Goal: Information Seeking & Learning: Understand process/instructions

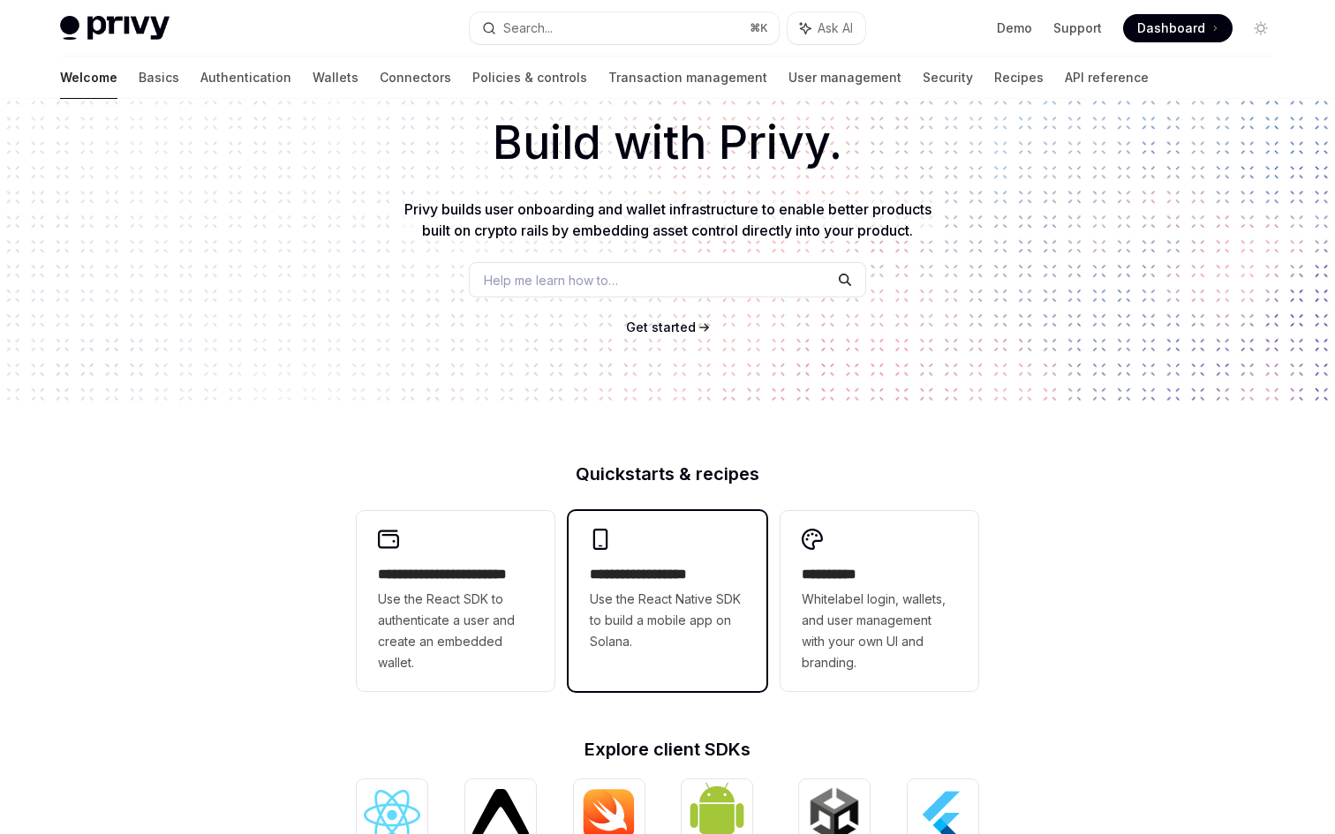
scroll to position [99, 0]
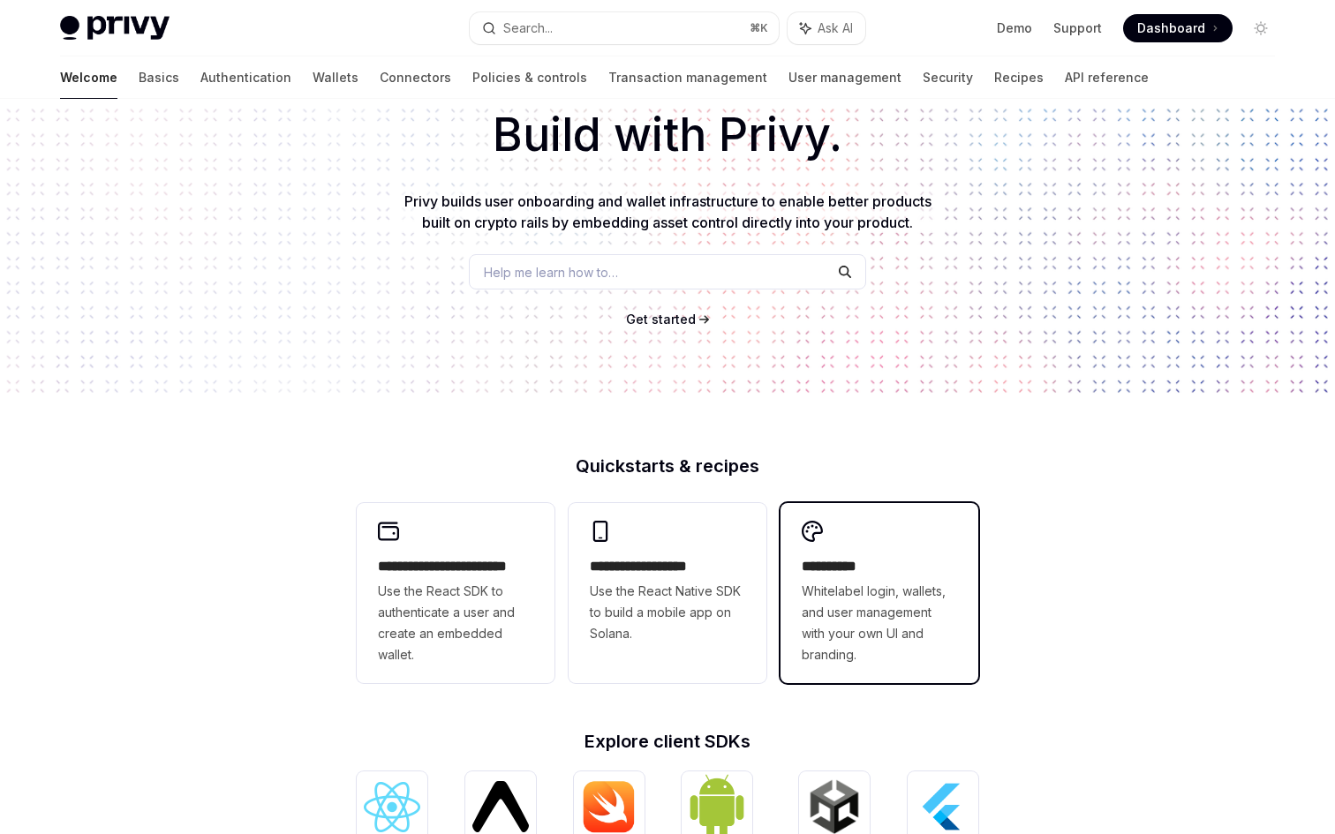
click at [882, 570] on h2 "**********" at bounding box center [879, 566] width 155 height 21
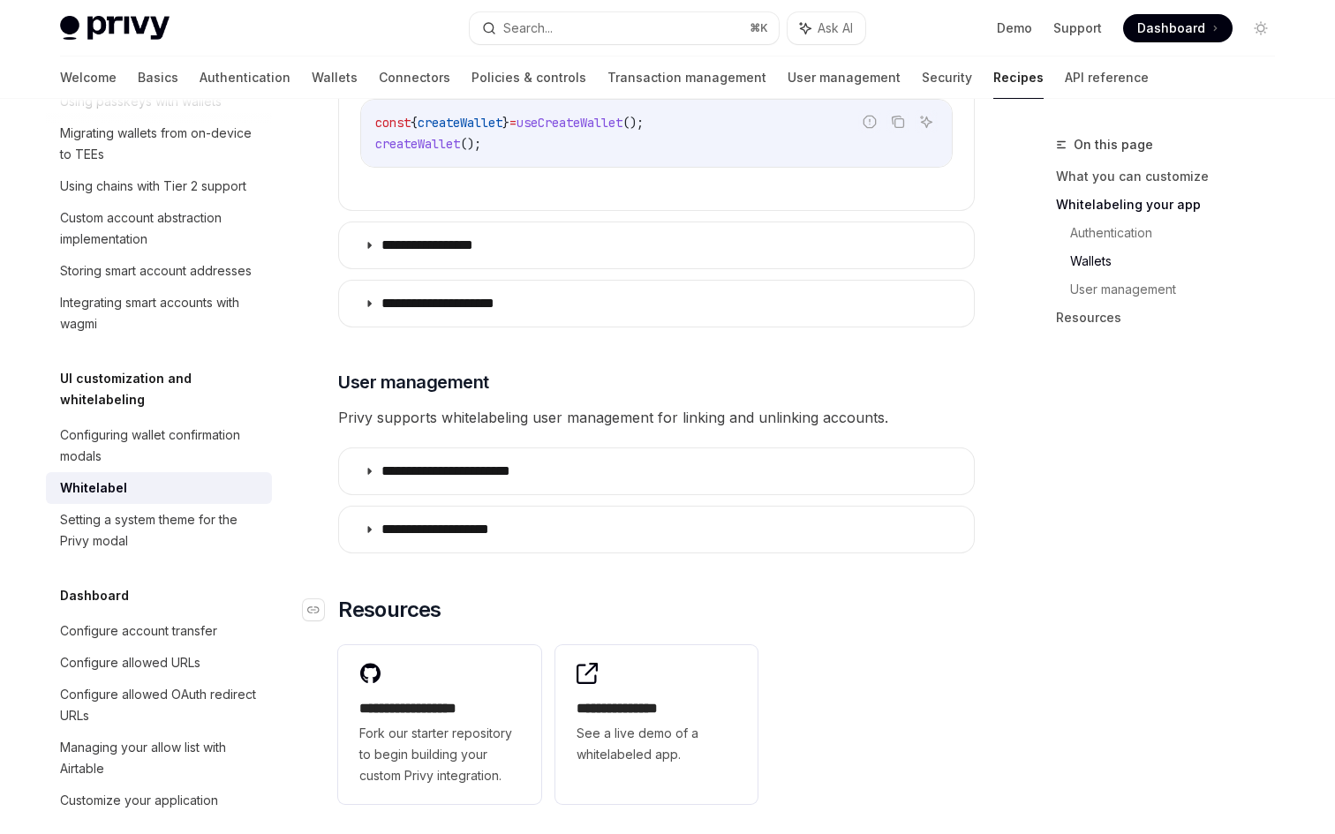
scroll to position [2067, 0]
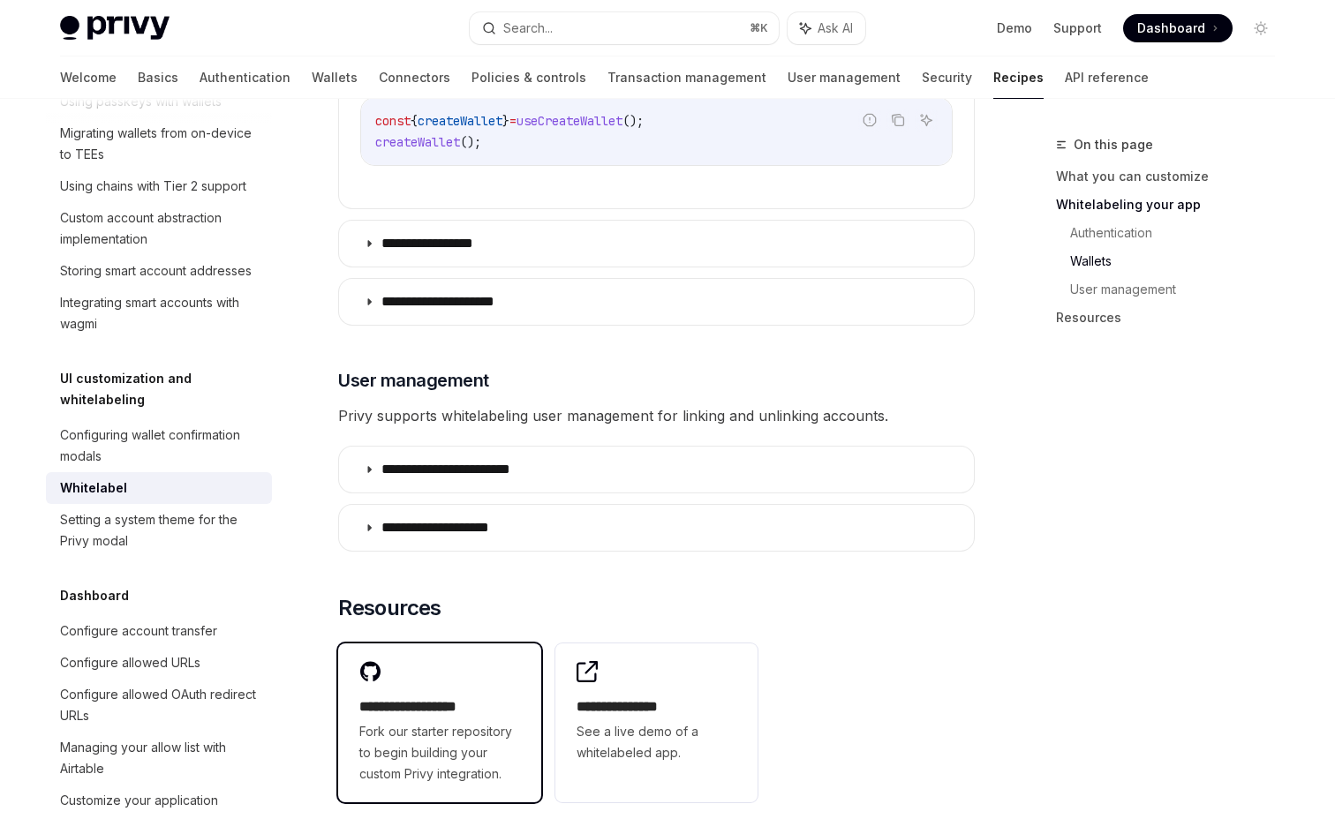
click at [468, 696] on div "**********" at bounding box center [439, 740] width 161 height 88
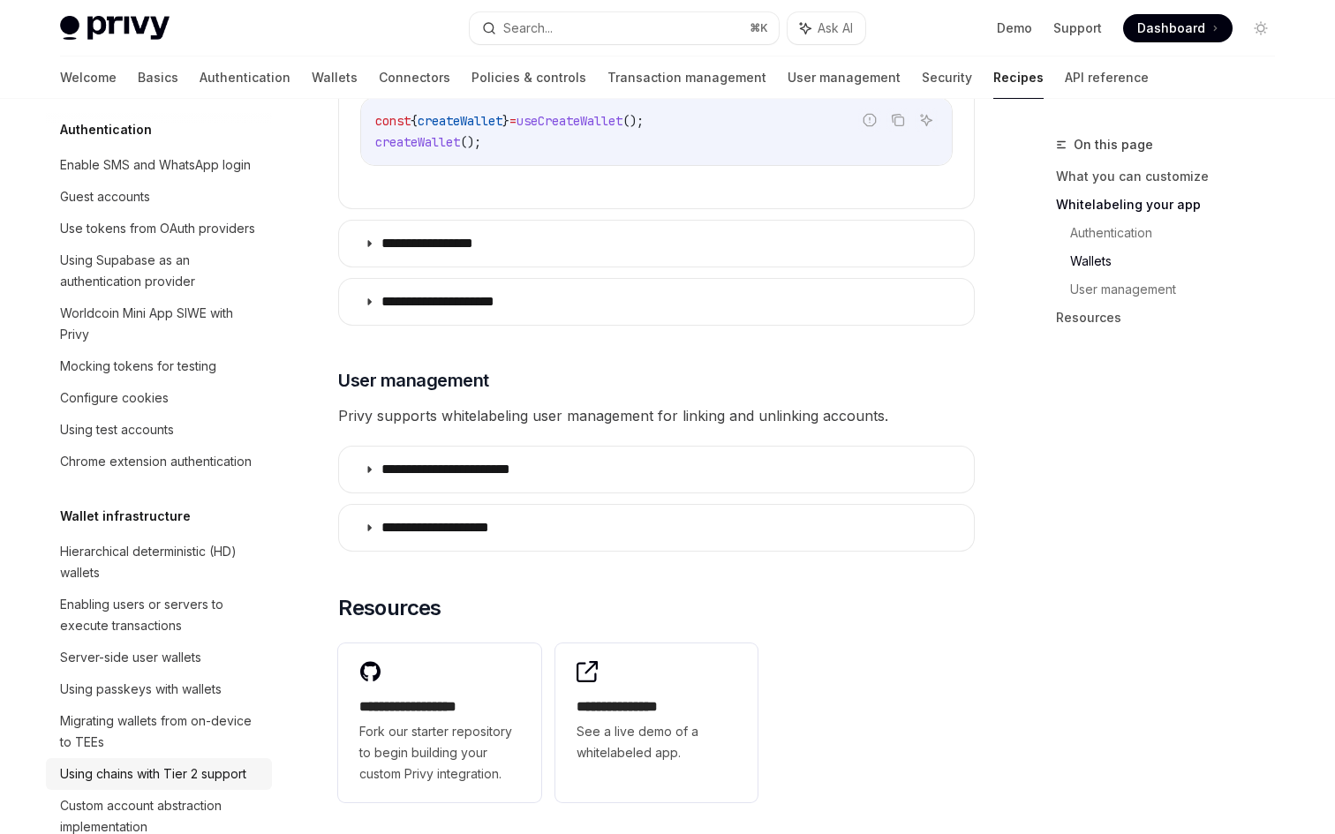
scroll to position [0, 0]
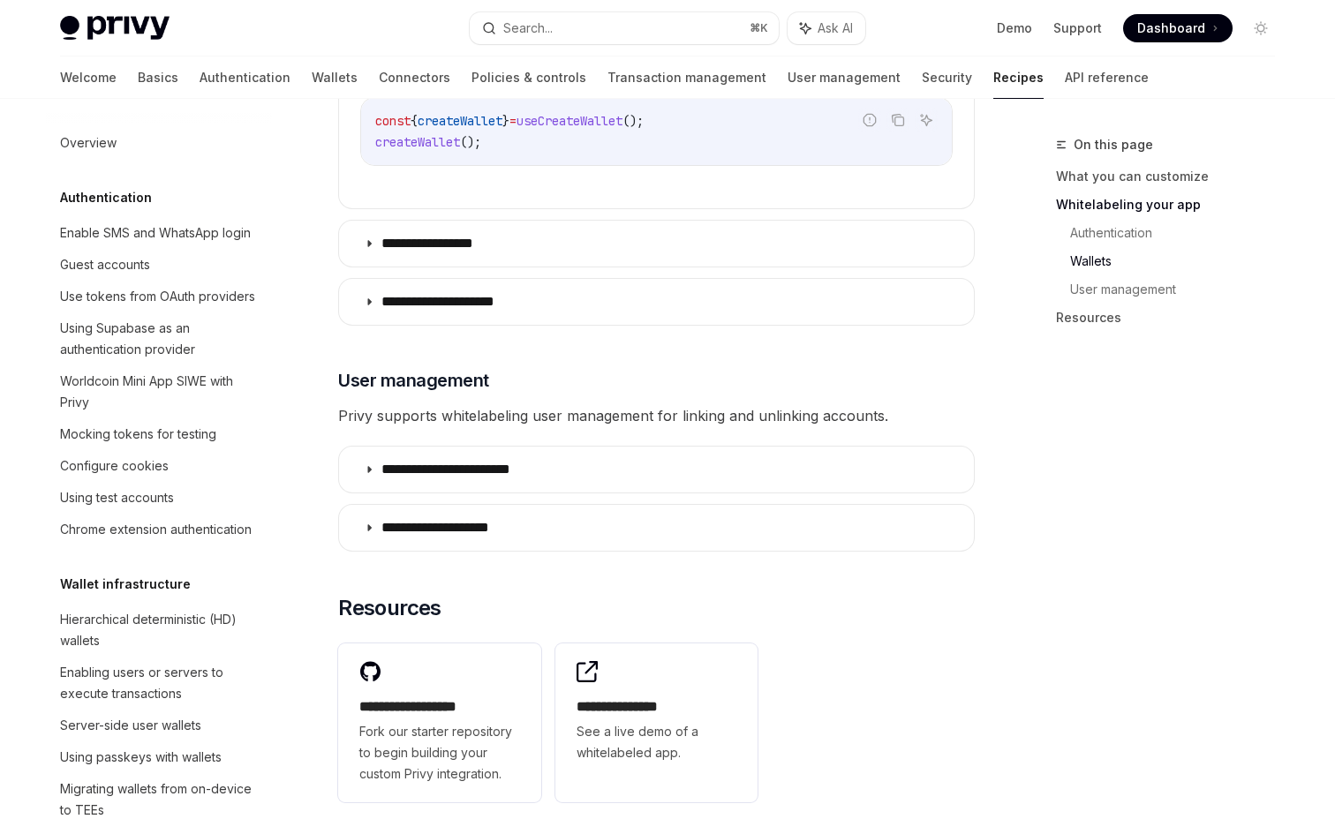
click at [114, 28] on img at bounding box center [114, 28] width 109 height 25
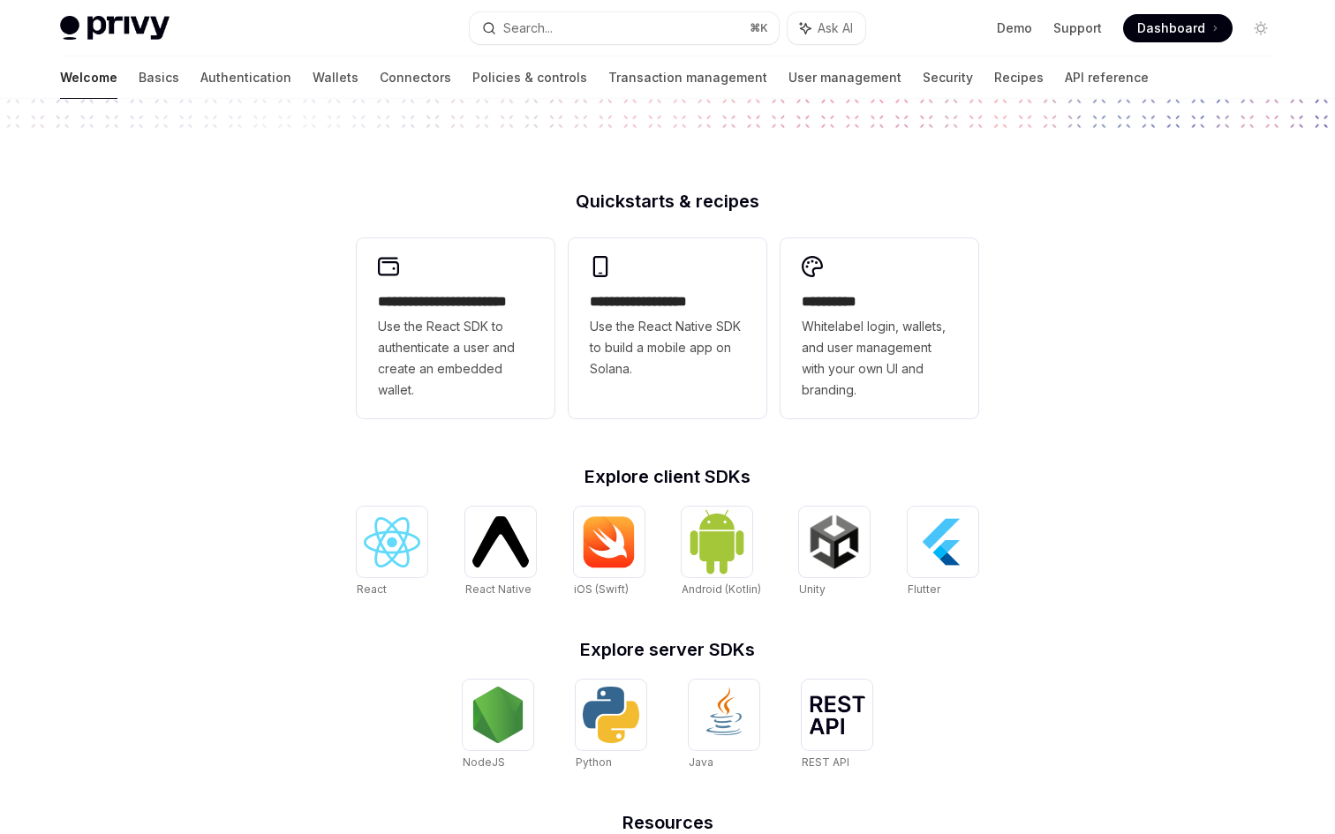
scroll to position [414, 0]
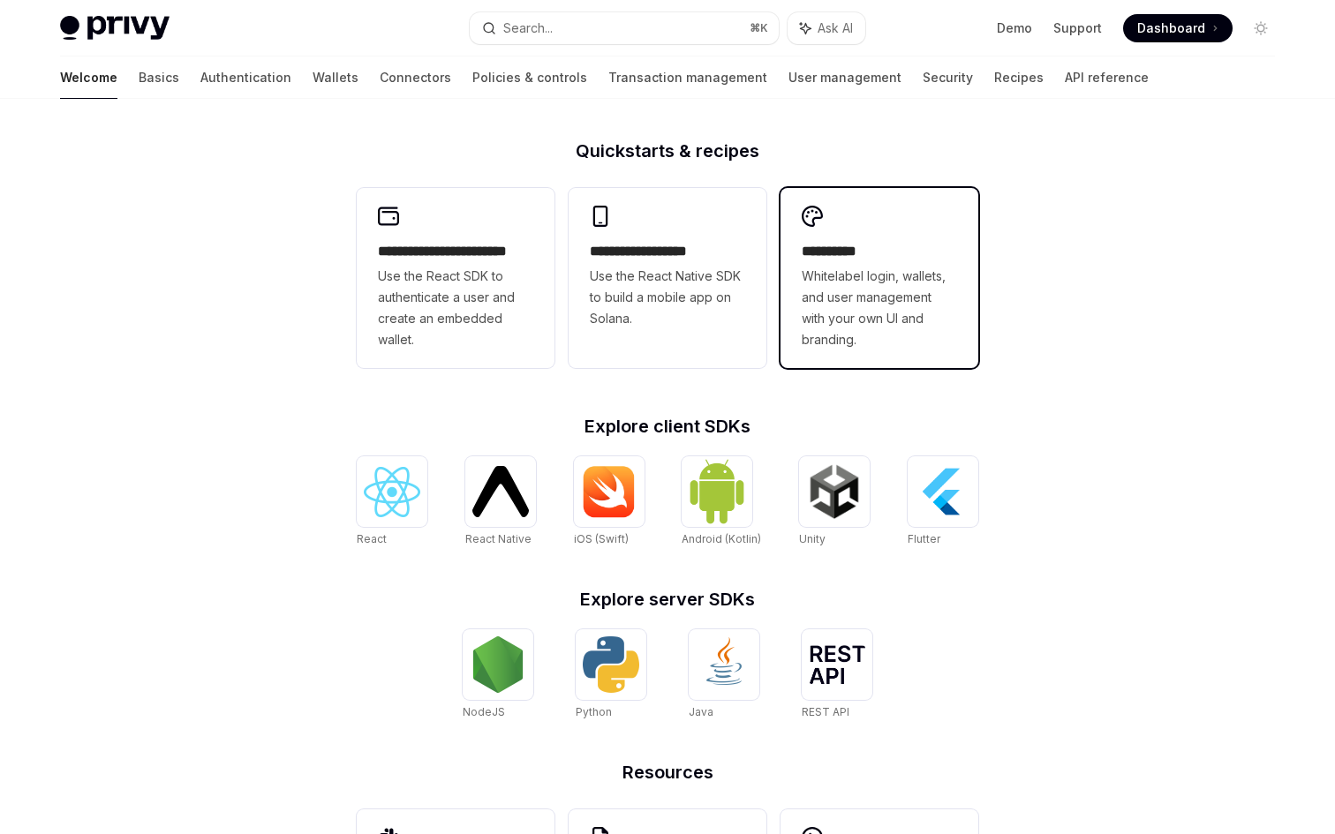
click at [870, 286] on span "Whitelabel login, wallets, and user management with your own UI and branding." at bounding box center [879, 308] width 155 height 85
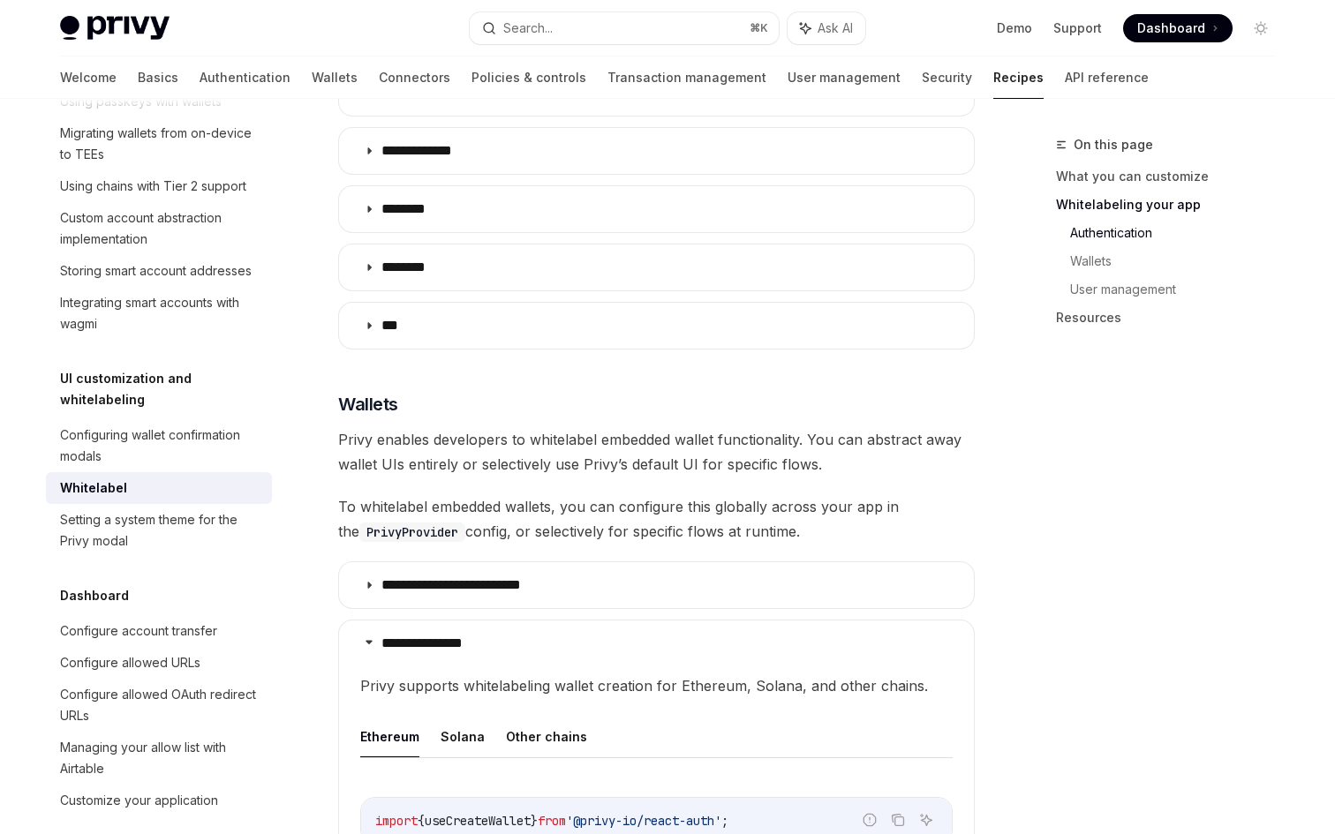
scroll to position [1380, 0]
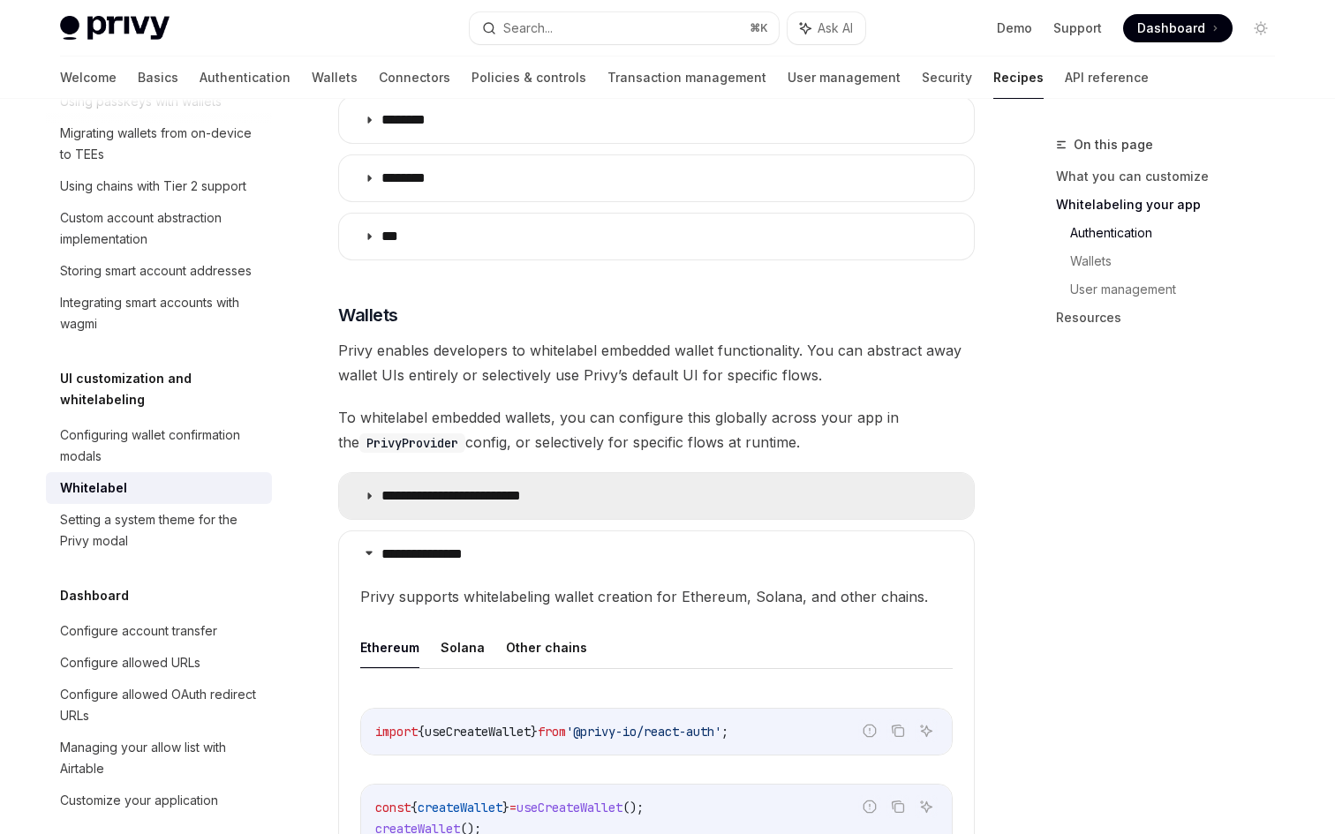
click at [485, 487] on p "**********" at bounding box center [466, 496] width 170 height 18
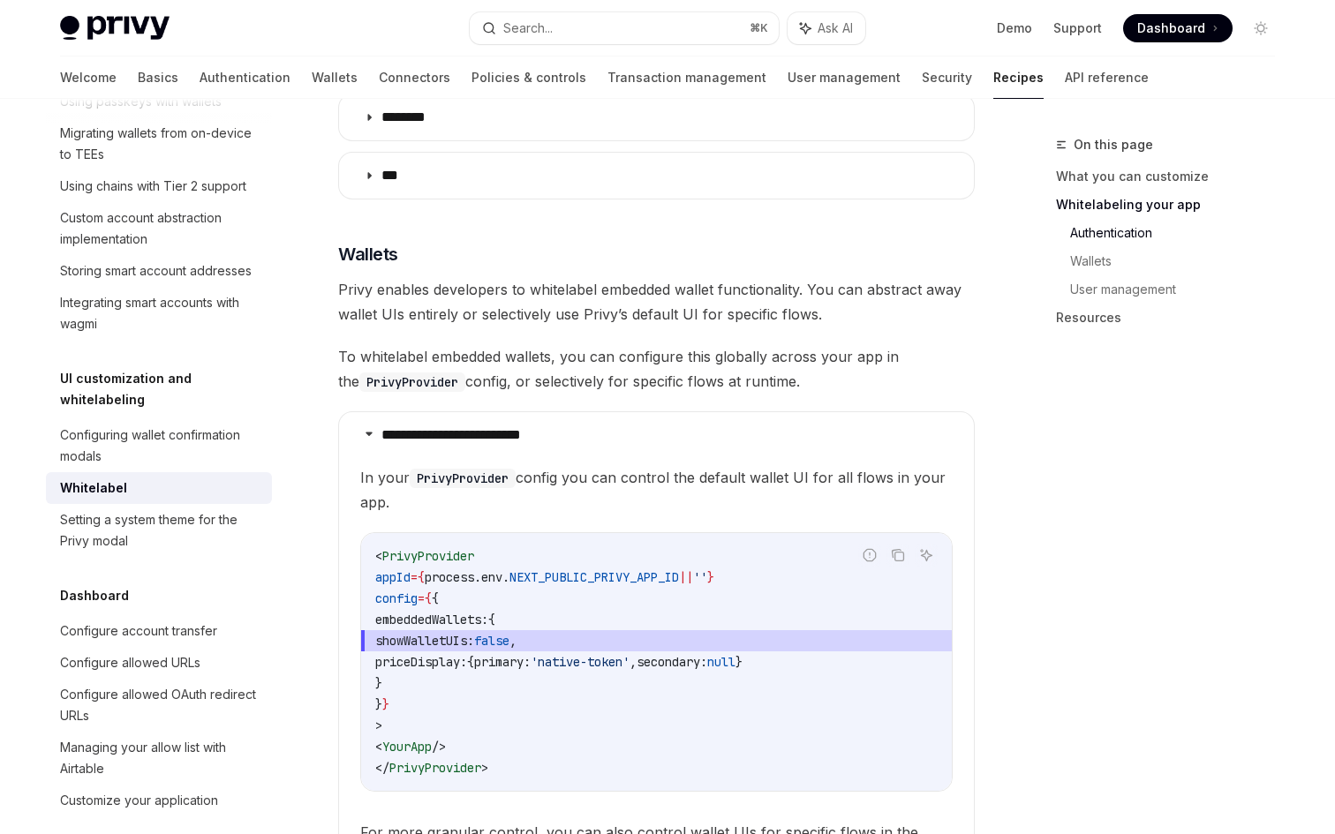
scroll to position [1398, 0]
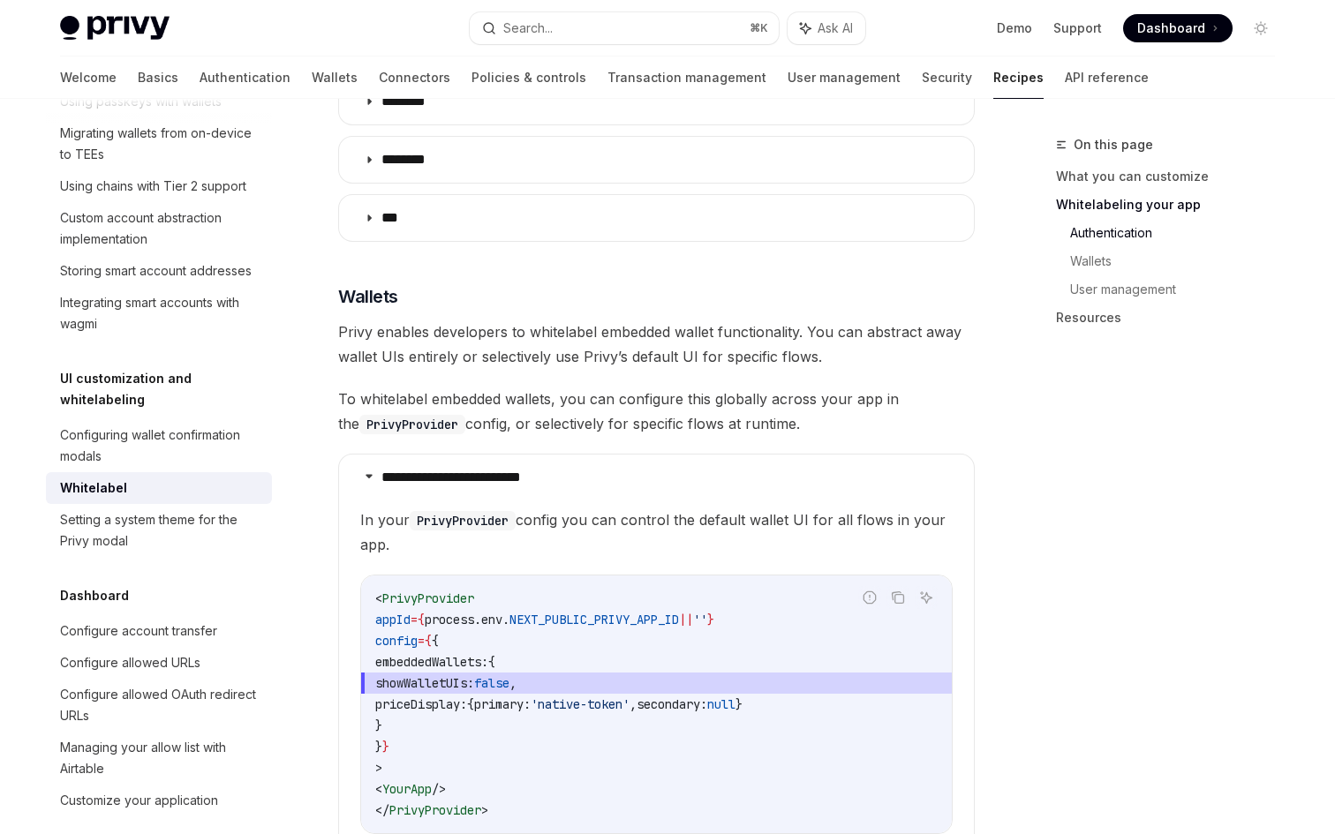
click at [136, 48] on div "Privy Docs home page Search... ⌘ K Ask AI Demo Support Dashboard Dashboard Sear…" at bounding box center [667, 28] width 1215 height 56
click at [138, 81] on link "Basics" at bounding box center [158, 77] width 41 height 42
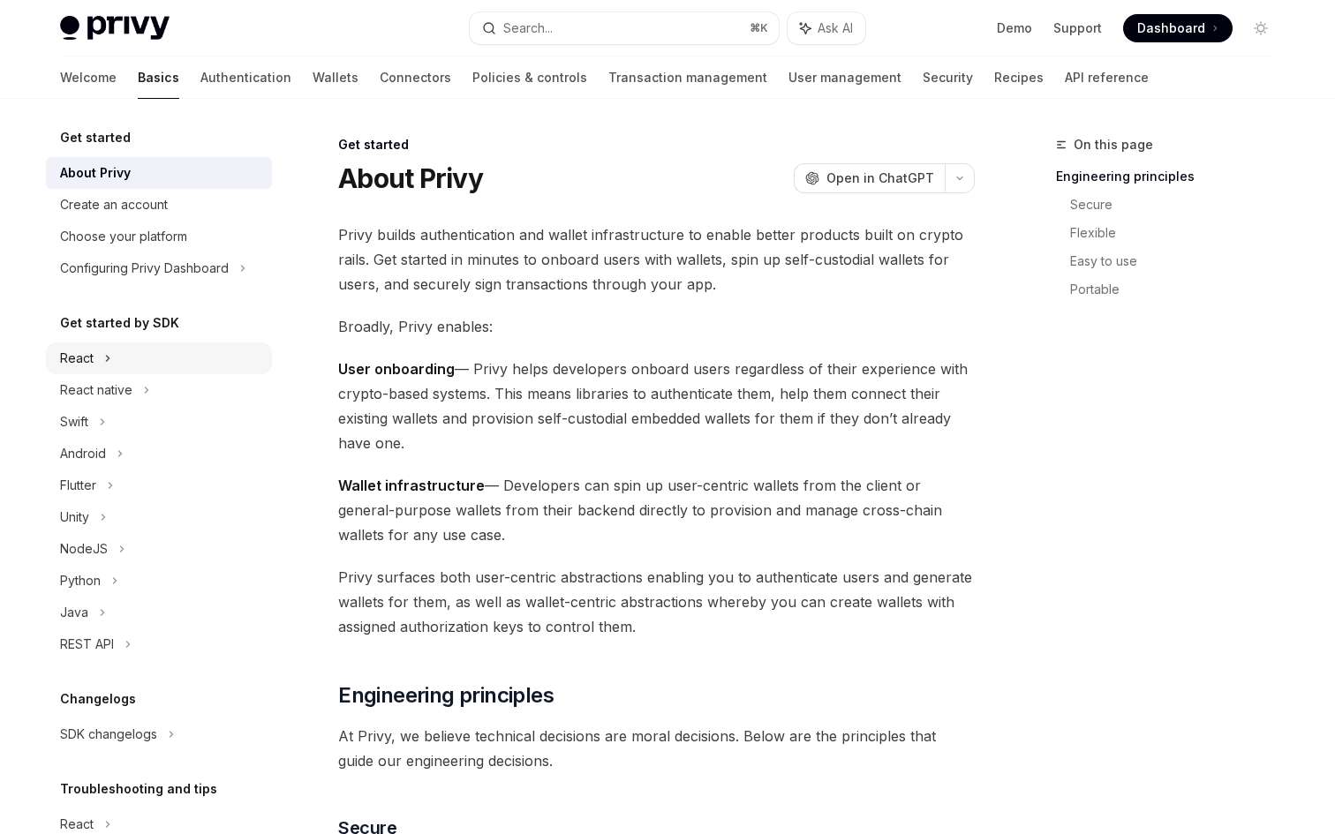
click at [73, 355] on div "React" at bounding box center [77, 358] width 34 height 21
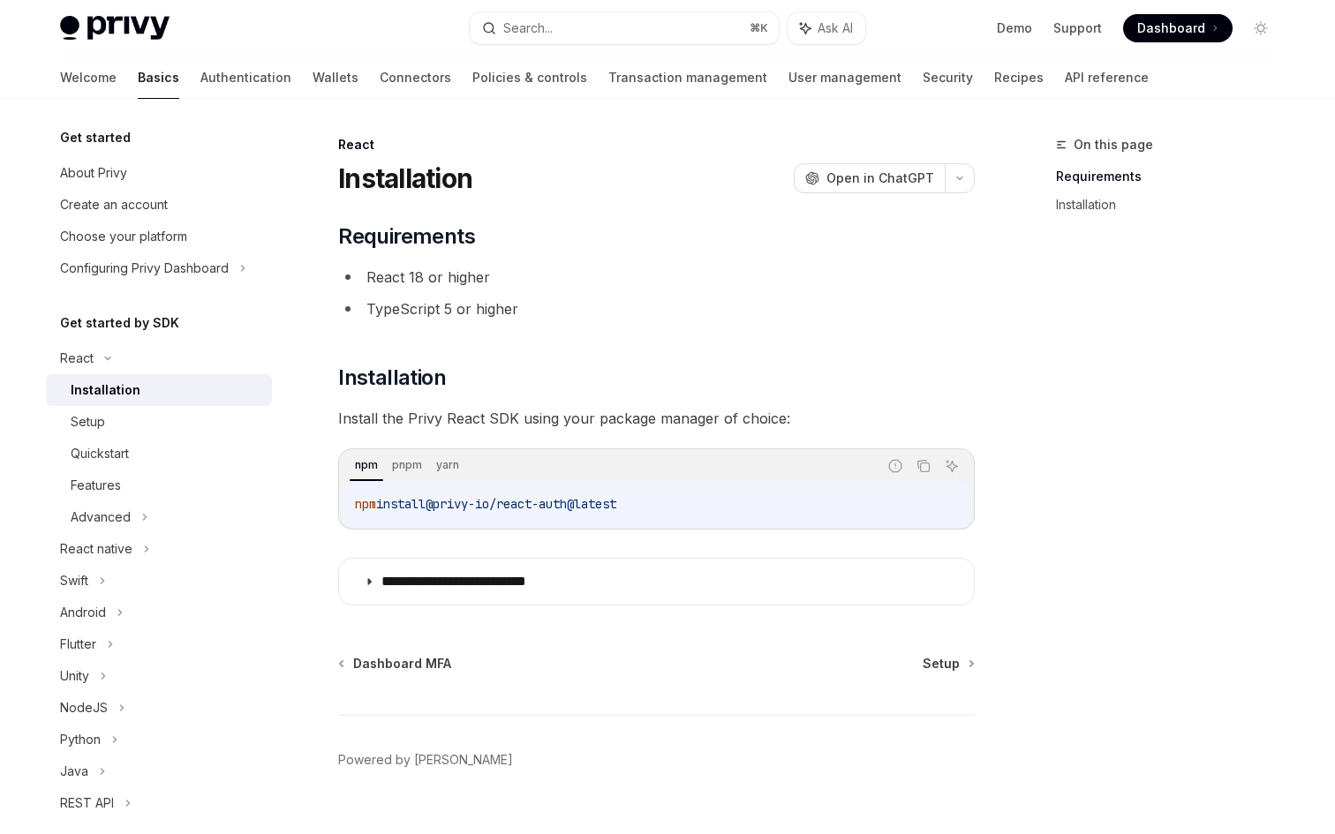
scroll to position [34, 0]
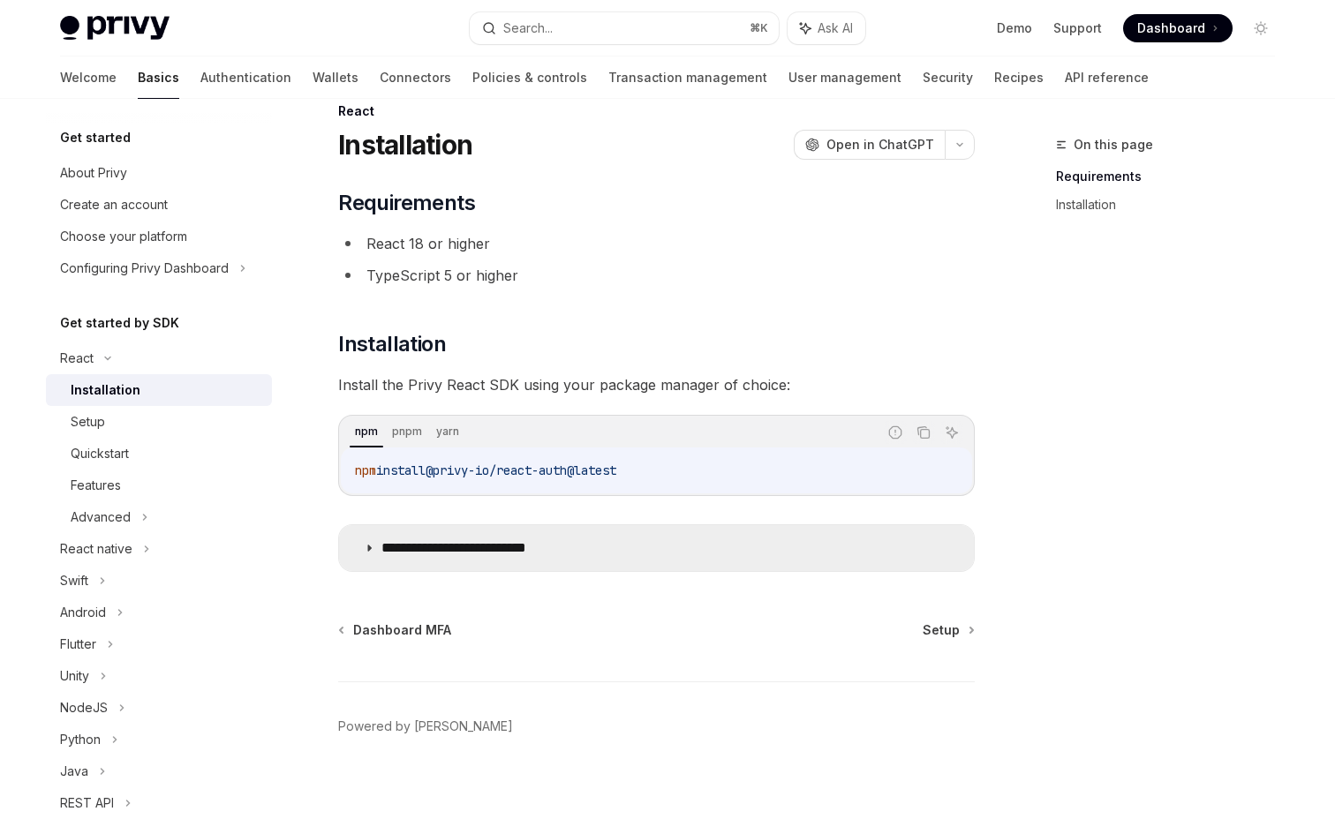
click at [385, 553] on p "**********" at bounding box center [481, 548] width 200 height 18
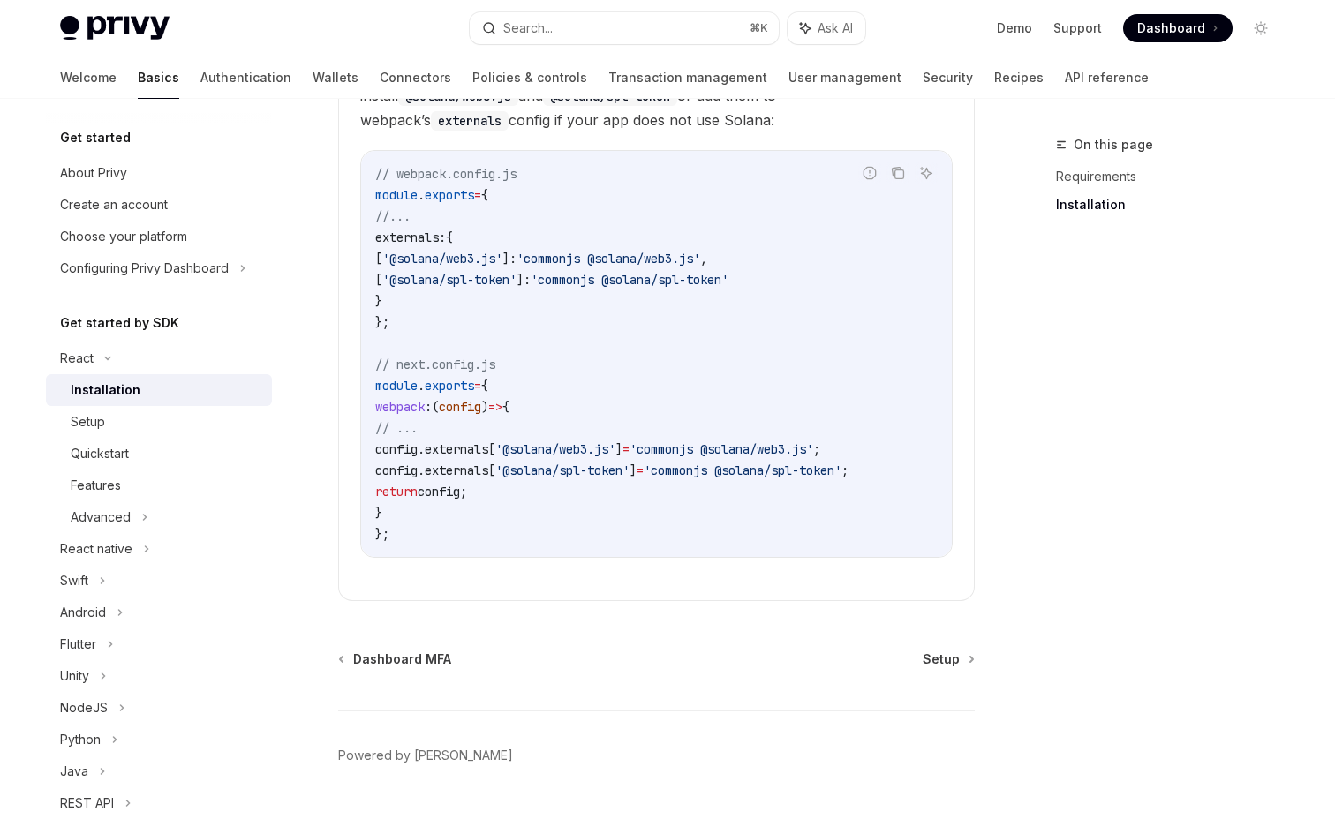
scroll to position [590, 0]
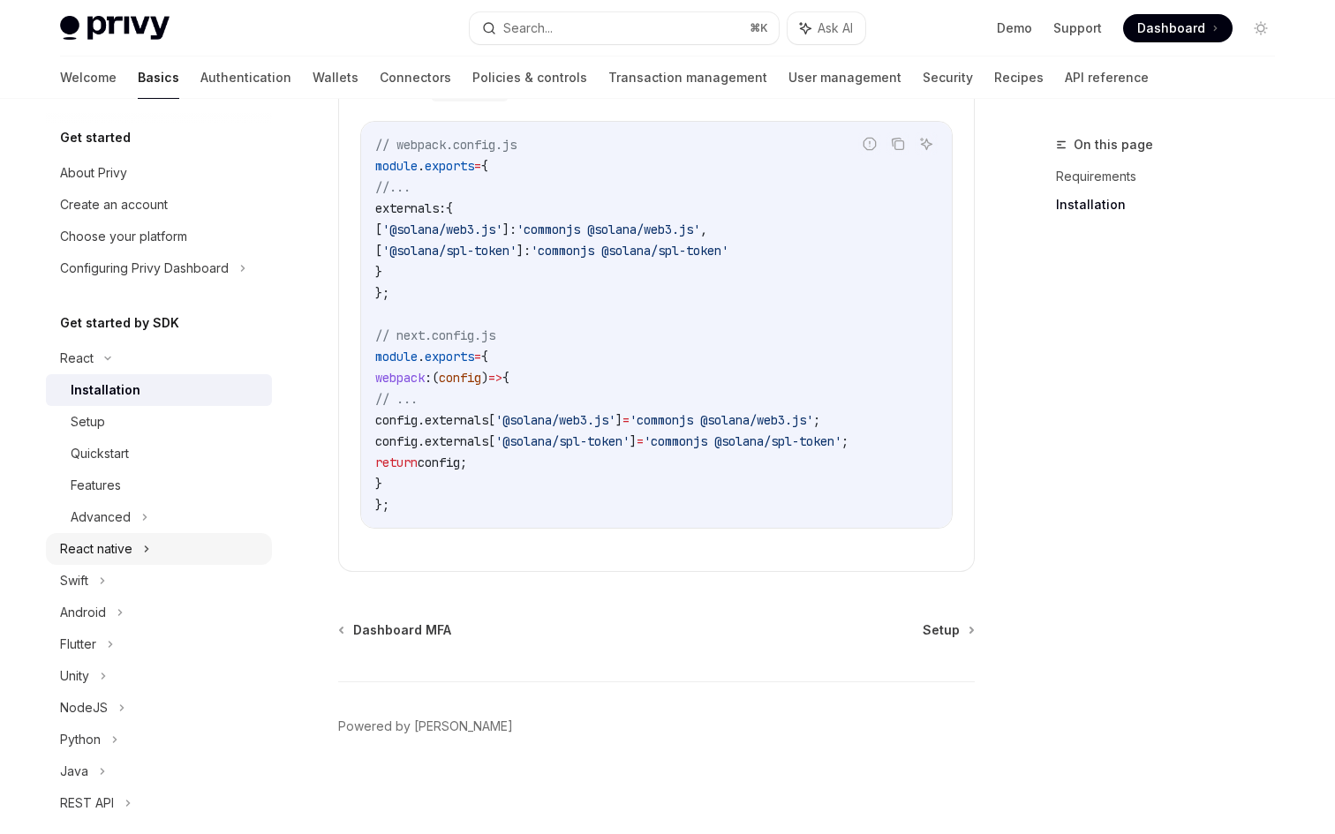
click at [98, 561] on div "React native" at bounding box center [159, 549] width 226 height 32
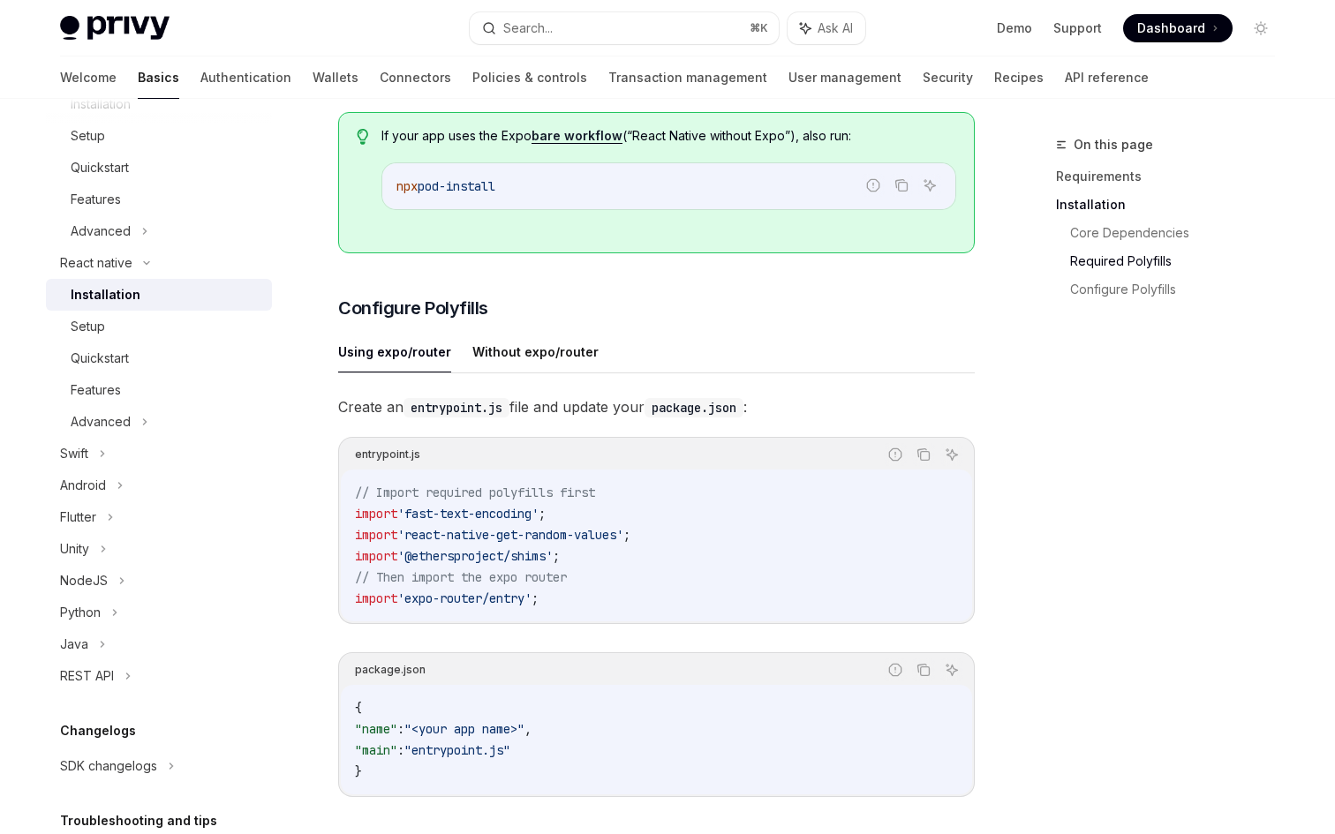
scroll to position [655, 0]
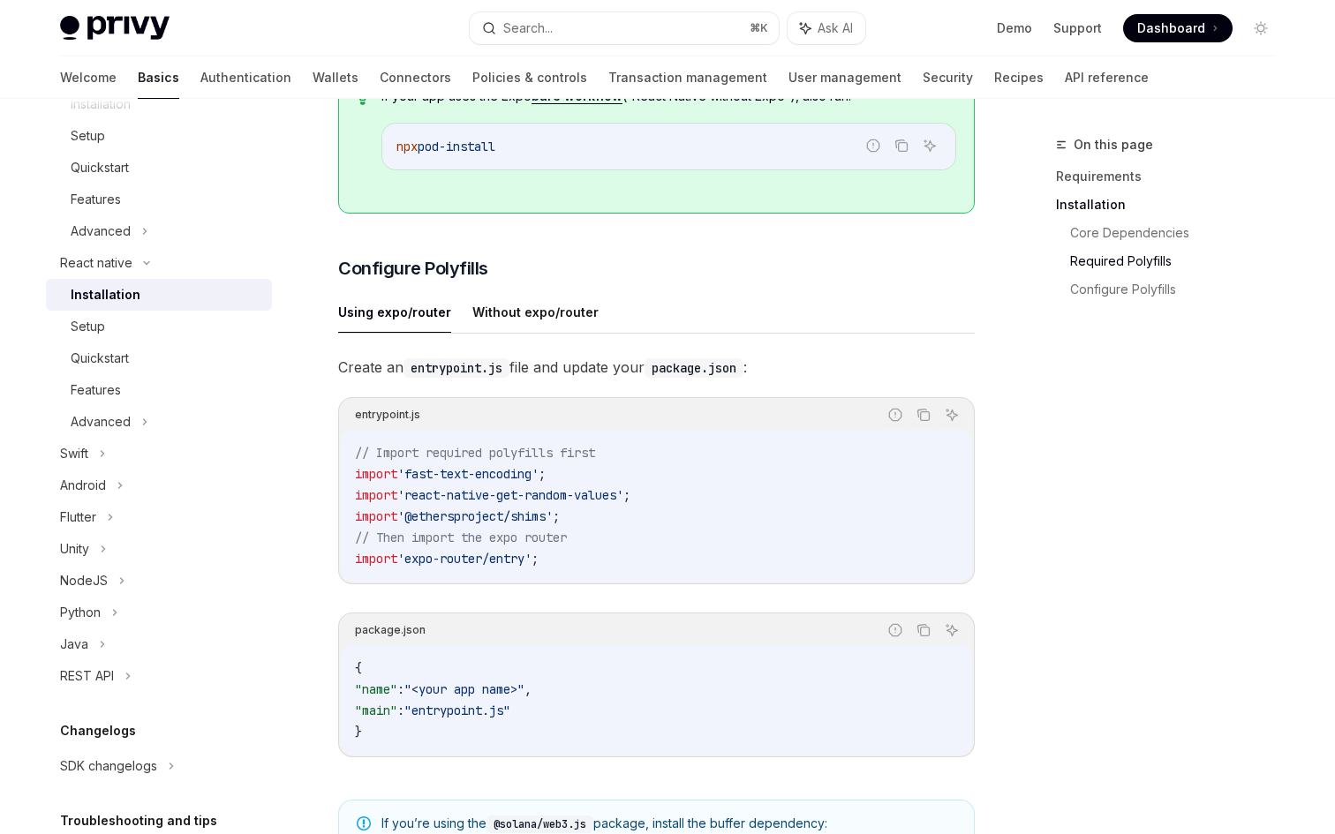
click at [419, 326] on button "Using expo/router" at bounding box center [394, 311] width 113 height 41
click at [530, 317] on button "Without expo/router" at bounding box center [535, 311] width 126 height 41
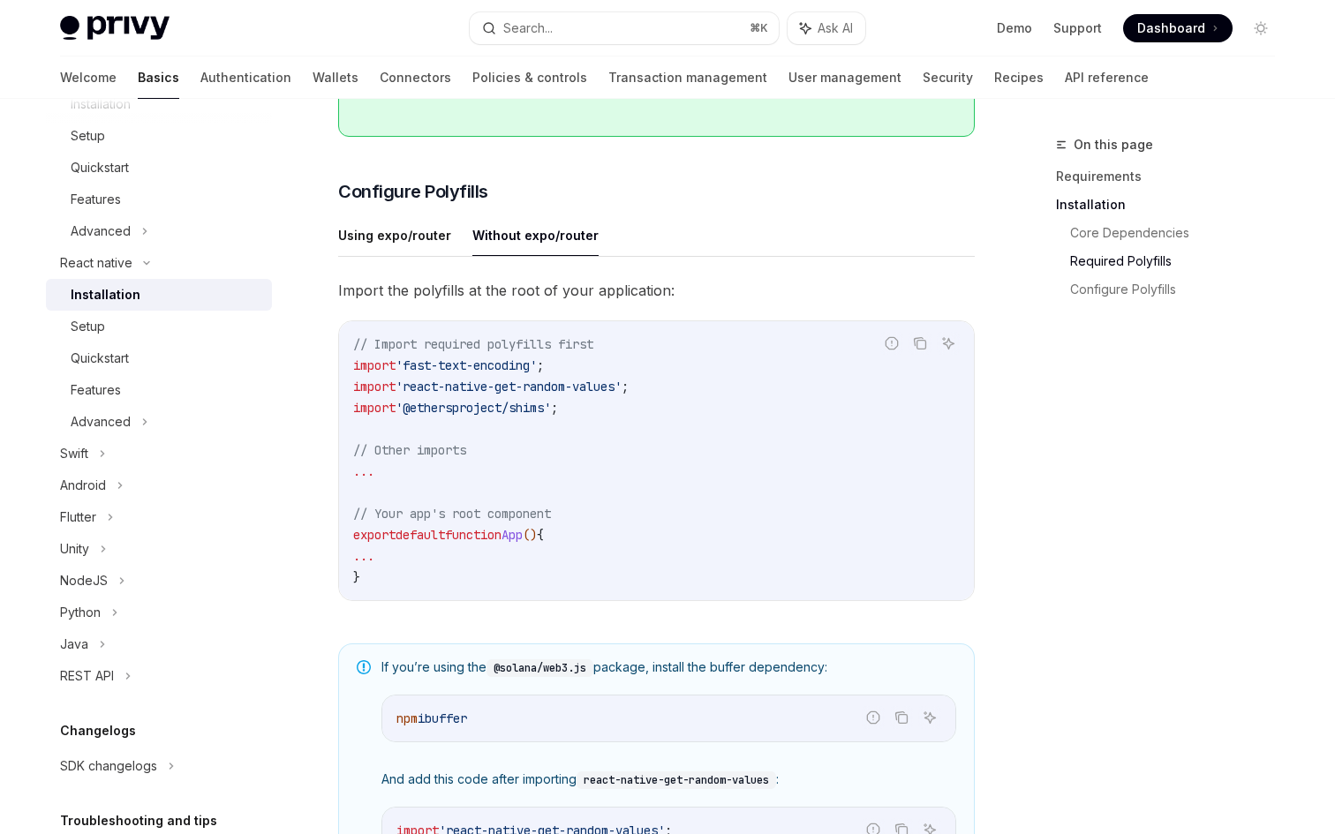
scroll to position [749, 0]
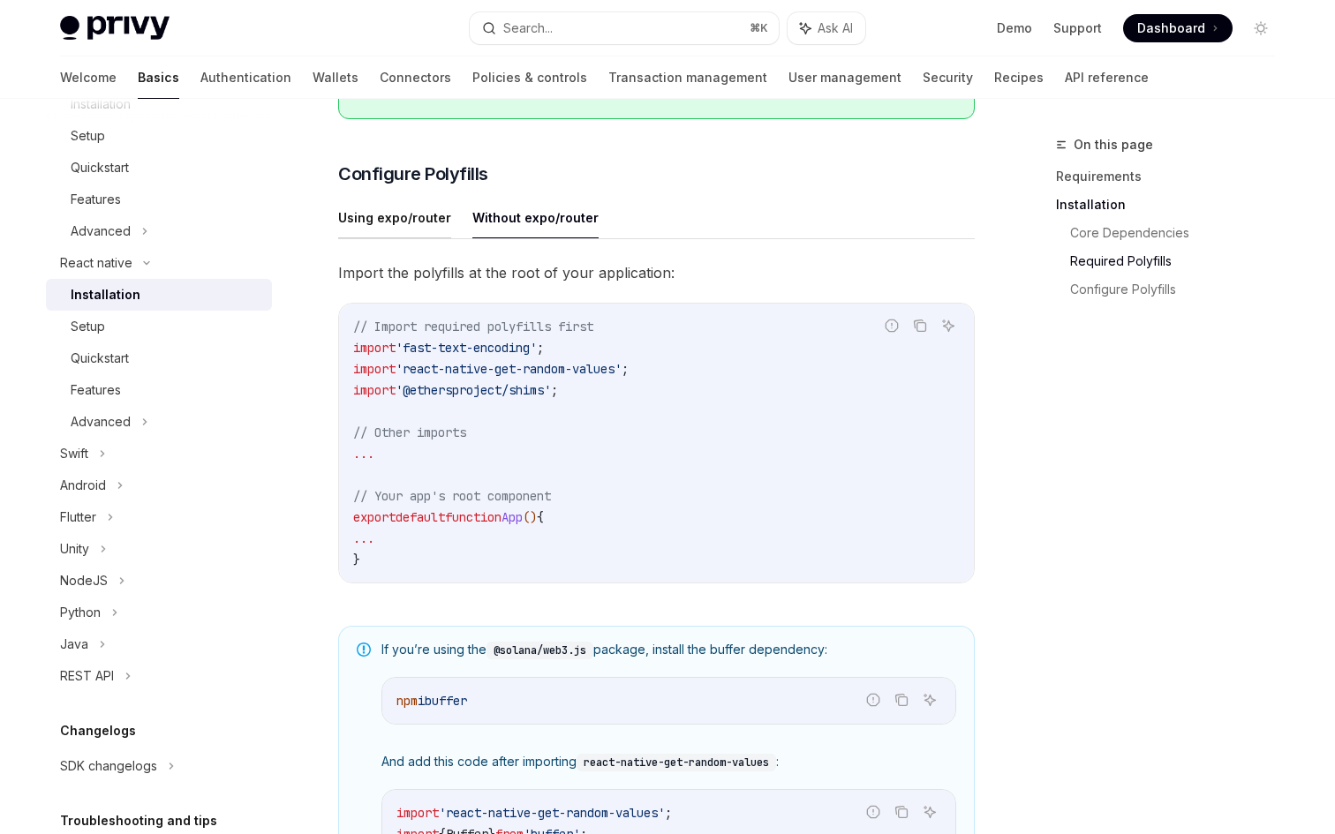
click at [392, 229] on button "Using expo/router" at bounding box center [394, 217] width 113 height 41
type textarea "*"
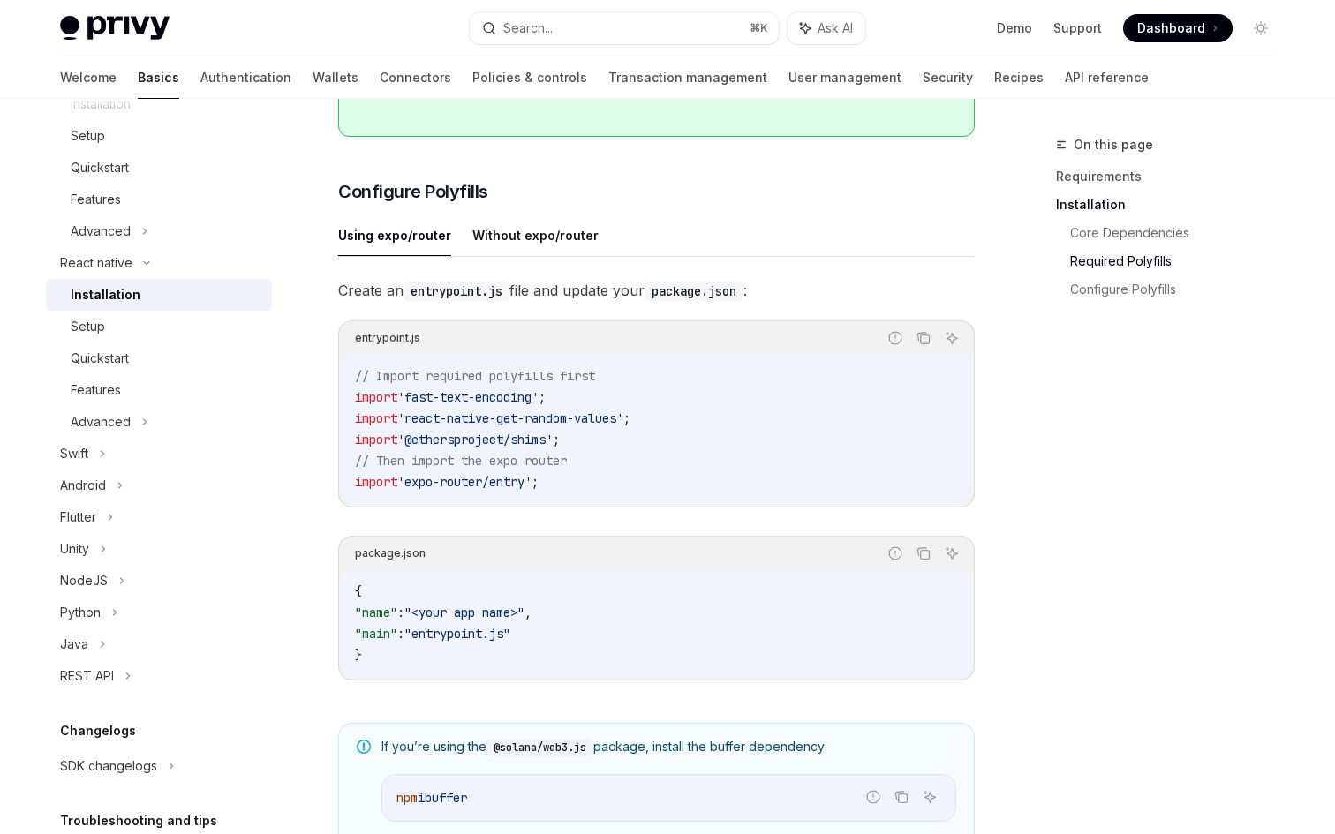
scroll to position [728, 0]
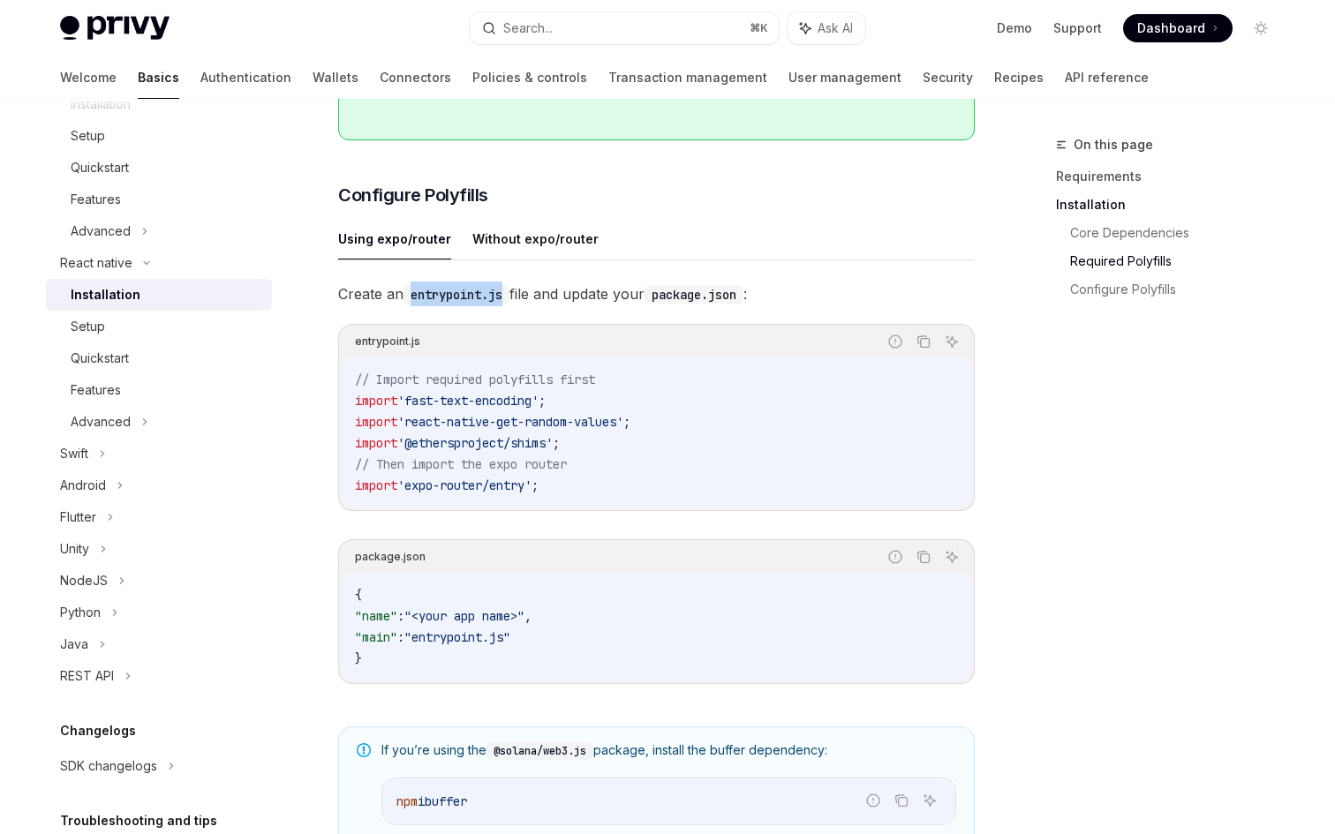
drag, startPoint x: 410, startPoint y: 301, endPoint x: 511, endPoint y: 302, distance: 101.5
click at [509, 302] on code "entrypoint.js" at bounding box center [456, 294] width 106 height 19
copy code "entrypoint.js"
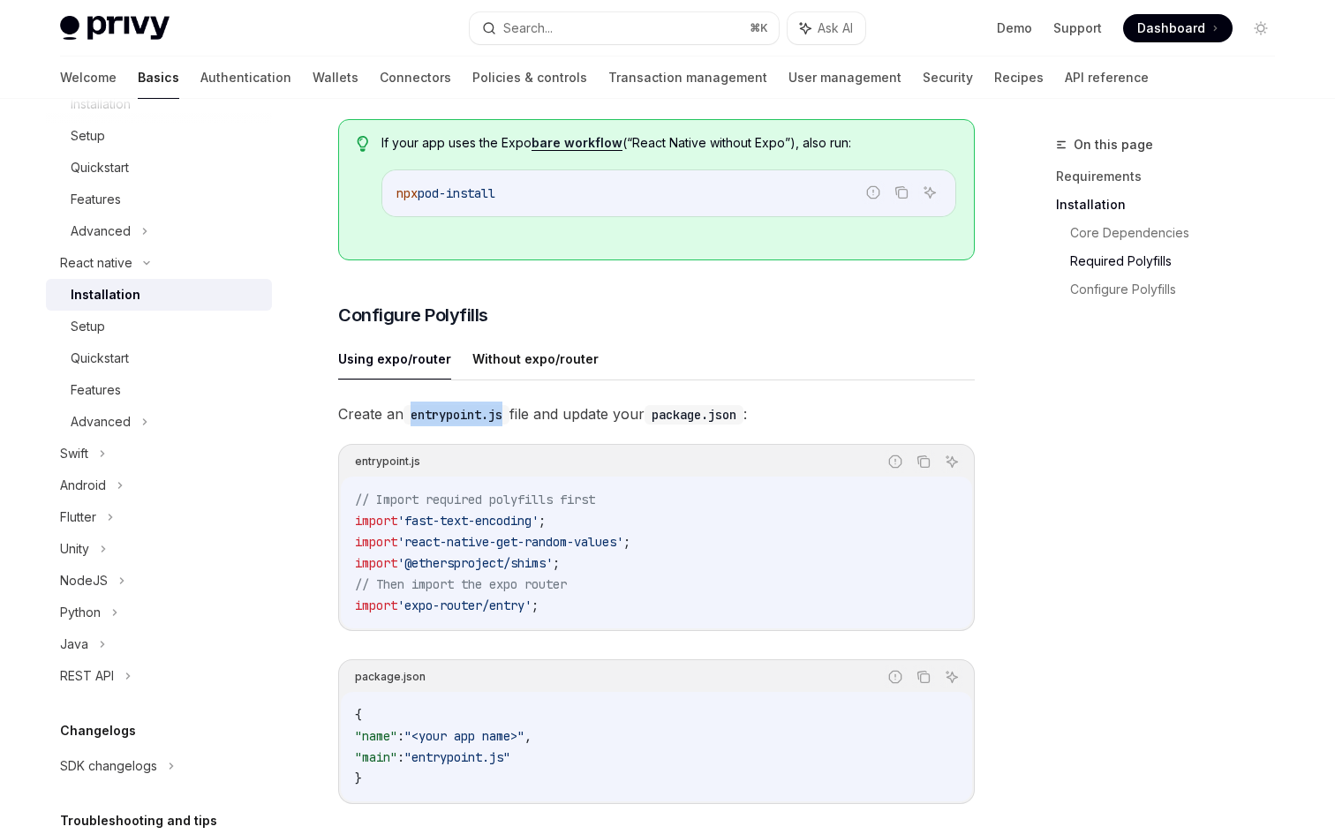
scroll to position [610, 0]
